Goal: Complete application form

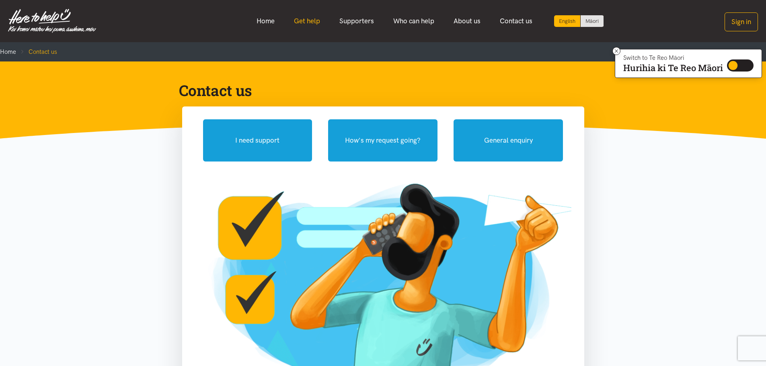
click at [308, 23] on link "Get help" at bounding box center [306, 20] width 45 height 17
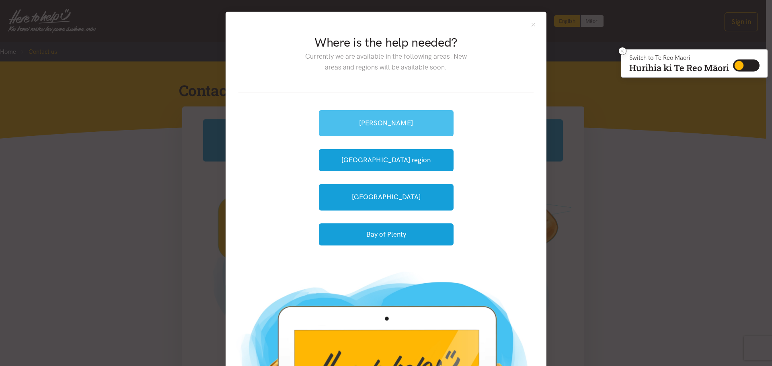
click at [394, 125] on link "[PERSON_NAME]" at bounding box center [386, 123] width 135 height 26
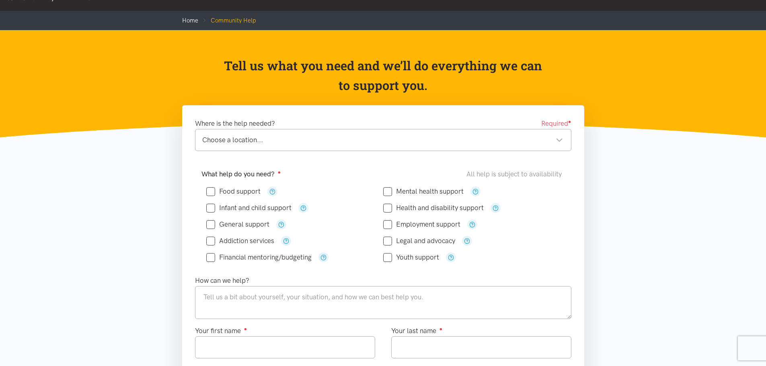
scroll to position [80, 0]
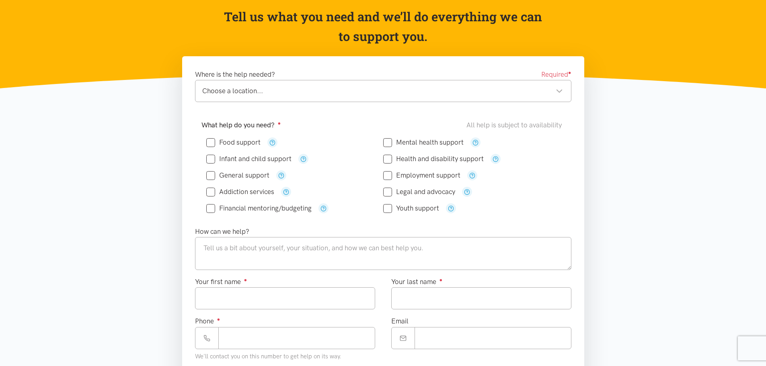
click at [205, 140] on div "Food support" at bounding box center [382, 175] width 363 height 89
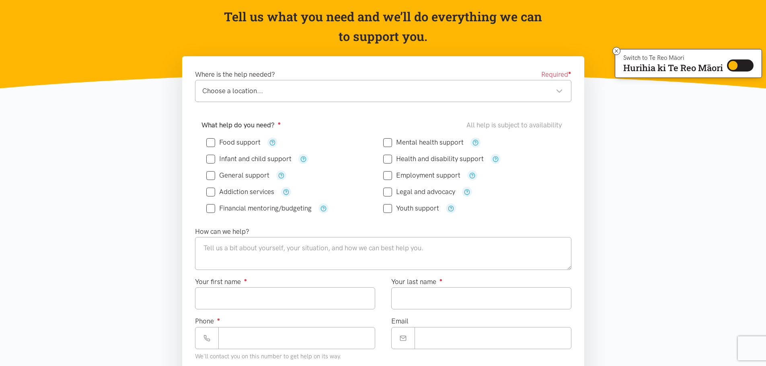
click at [207, 143] on input "Food support" at bounding box center [233, 142] width 54 height 7
checkbox input "true"
click at [556, 91] on div "Choose a location..." at bounding box center [382, 91] width 360 height 11
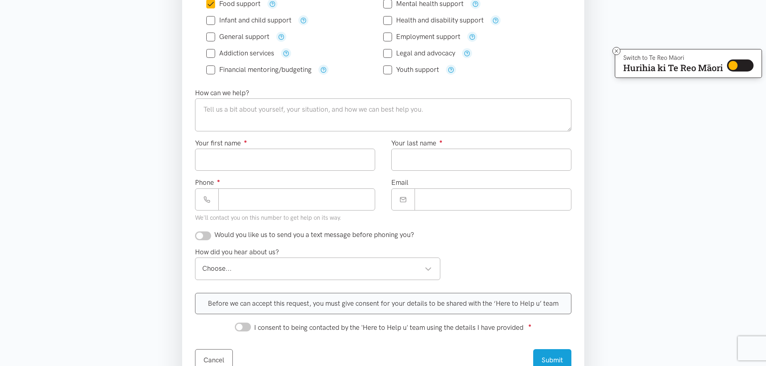
scroll to position [201, 0]
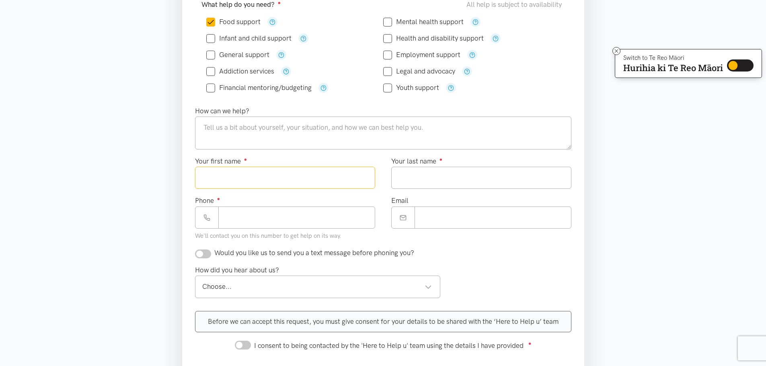
click at [230, 178] on input "Your first name ●" at bounding box center [285, 178] width 180 height 22
type input "*******"
click at [416, 178] on input "Your last name ●" at bounding box center [481, 178] width 180 height 22
type input "*******"
click at [235, 218] on input "Phone ●" at bounding box center [296, 218] width 157 height 22
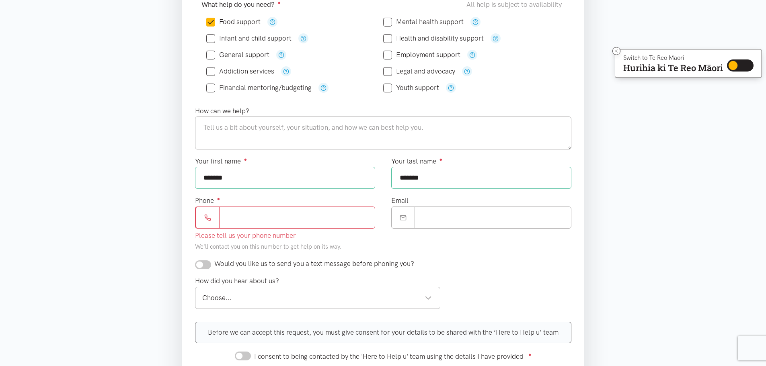
paste input "**********"
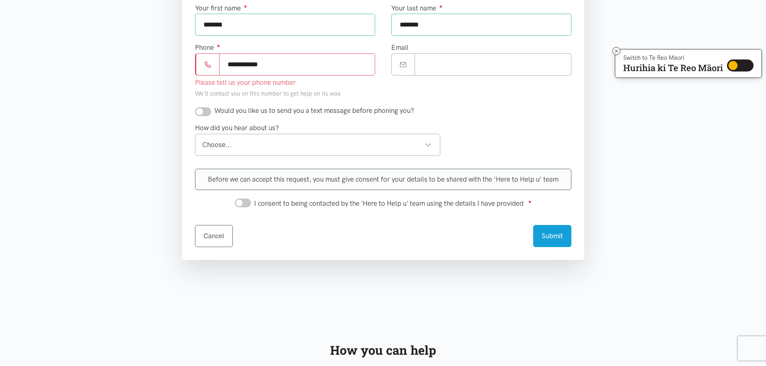
scroll to position [362, 0]
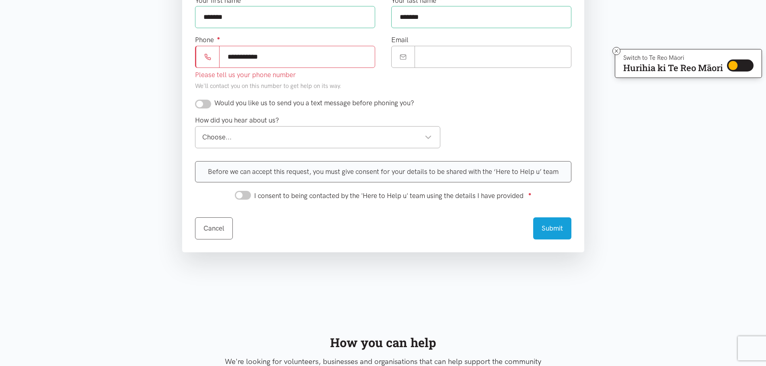
click at [426, 139] on div "Choose..." at bounding box center [317, 137] width 230 height 11
type input "**********"
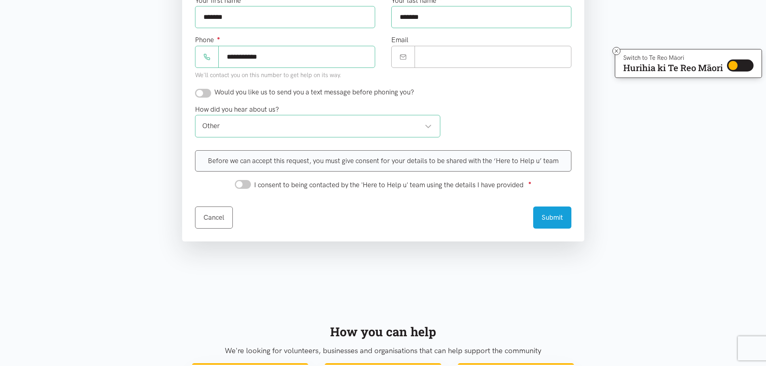
click at [241, 186] on input "I consent to being contacted by the 'Here to Help u' team using the details I h…" at bounding box center [243, 184] width 16 height 9
checkbox input "true"
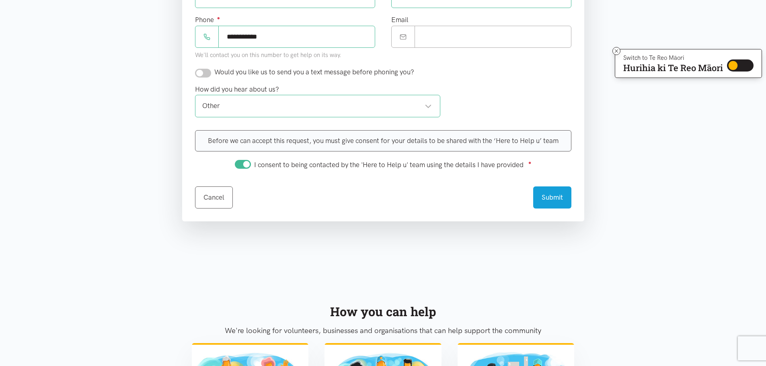
scroll to position [402, 0]
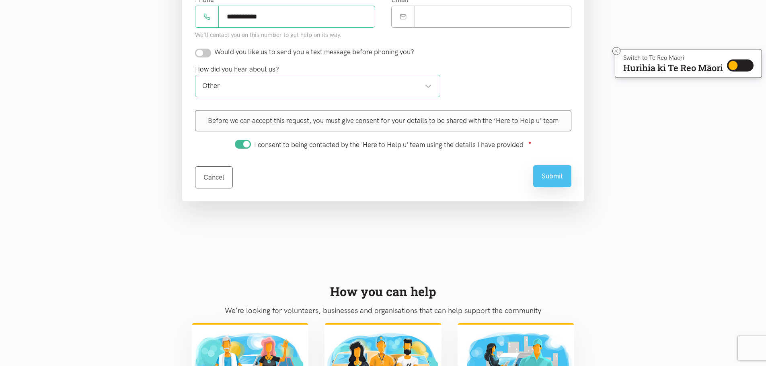
click at [545, 174] on button "Submit" at bounding box center [552, 176] width 38 height 22
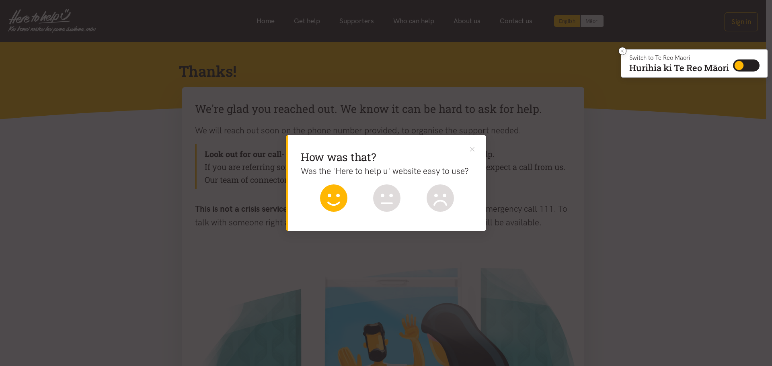
click at [337, 203] on icon at bounding box center [333, 197] width 27 height 27
